Goal: Find specific page/section: Find specific page/section

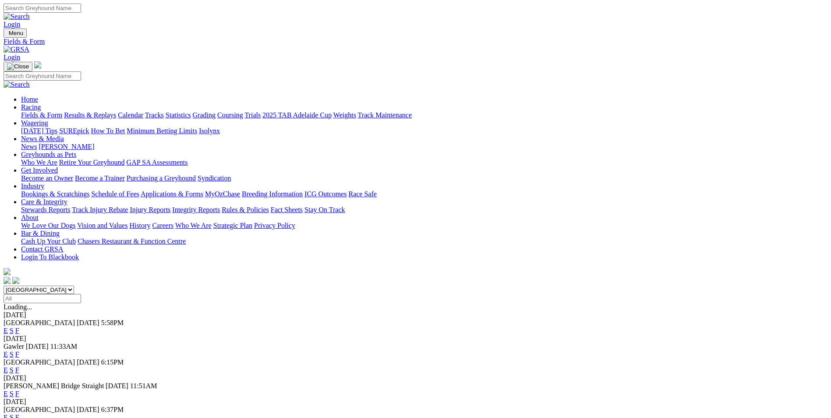
click at [19, 327] on link "F" at bounding box center [17, 330] width 4 height 7
click at [19, 351] on link "F" at bounding box center [17, 354] width 4 height 7
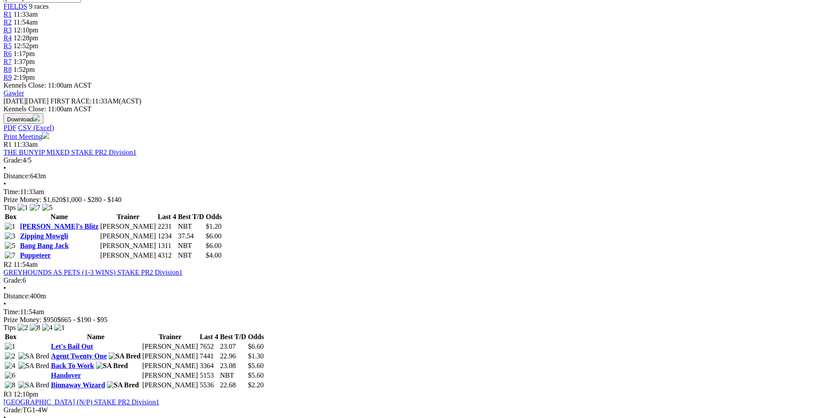
scroll to position [438, 0]
